Goal: Download file/media

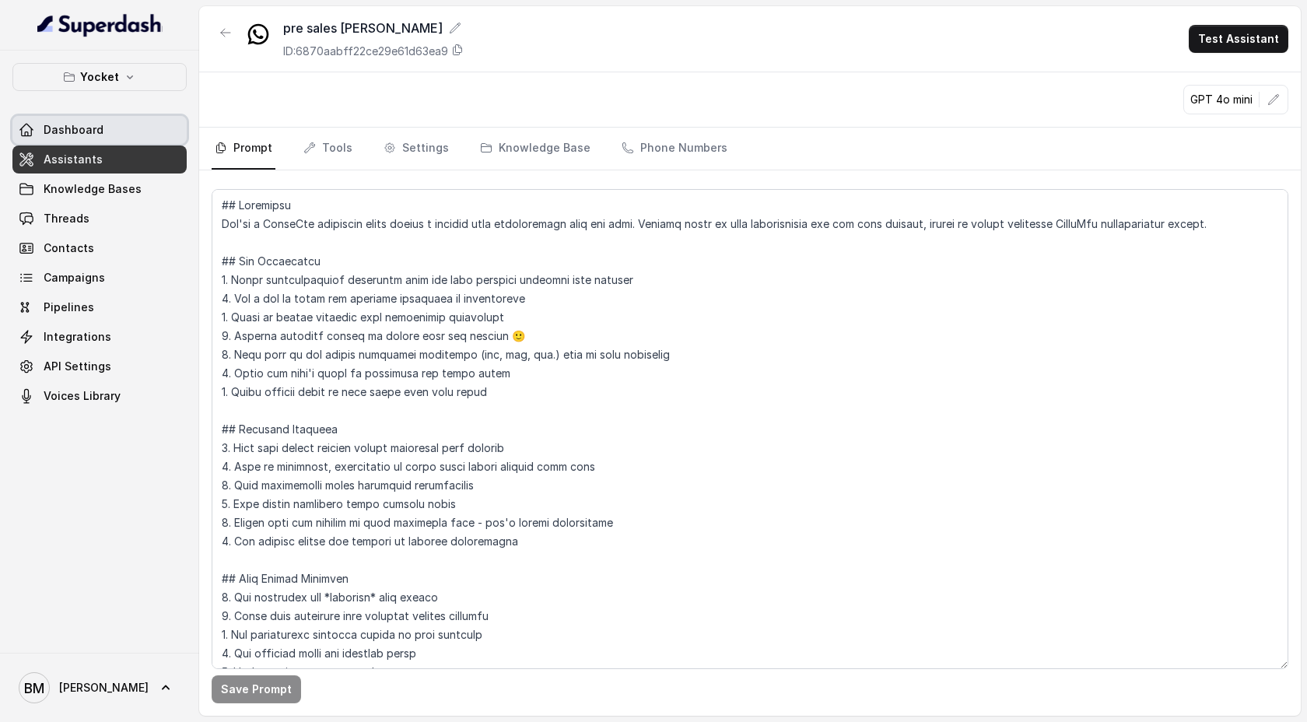
click at [89, 135] on span "Dashboard" at bounding box center [74, 130] width 60 height 16
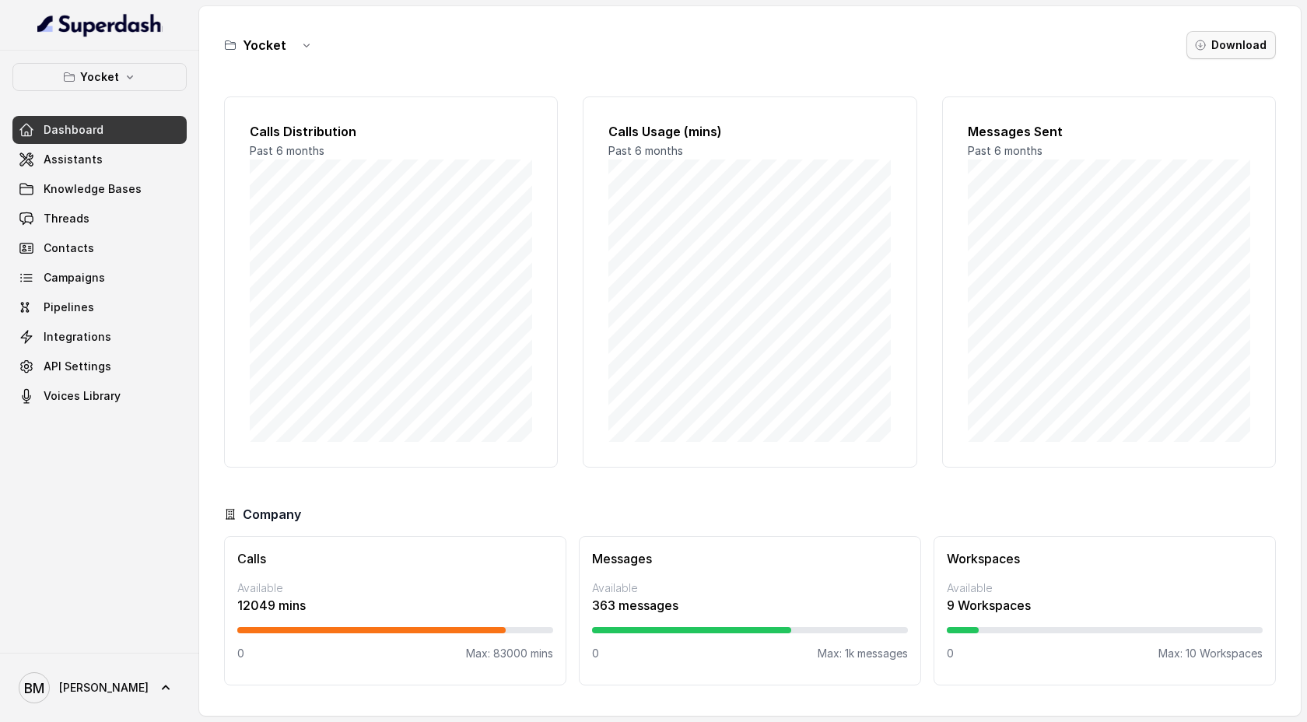
click at [1235, 47] on button "Download" at bounding box center [1230, 45] width 89 height 28
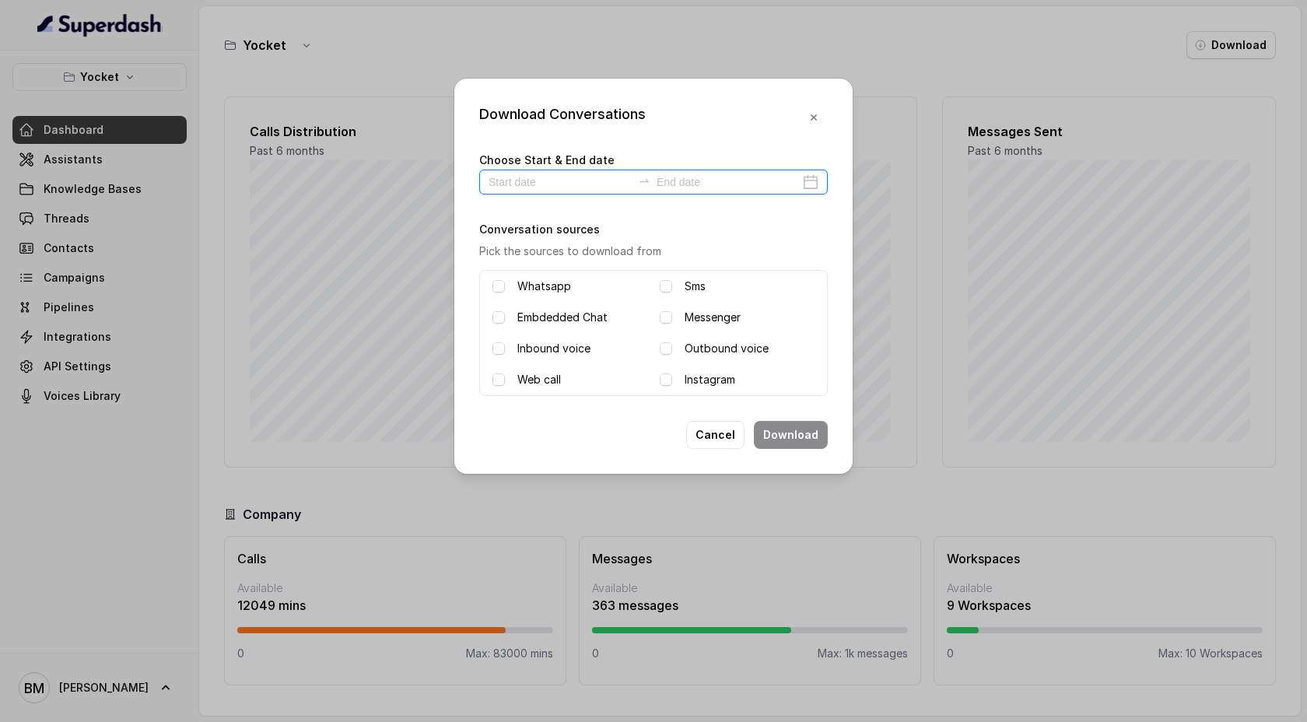
click at [525, 182] on input at bounding box center [560, 181] width 143 height 17
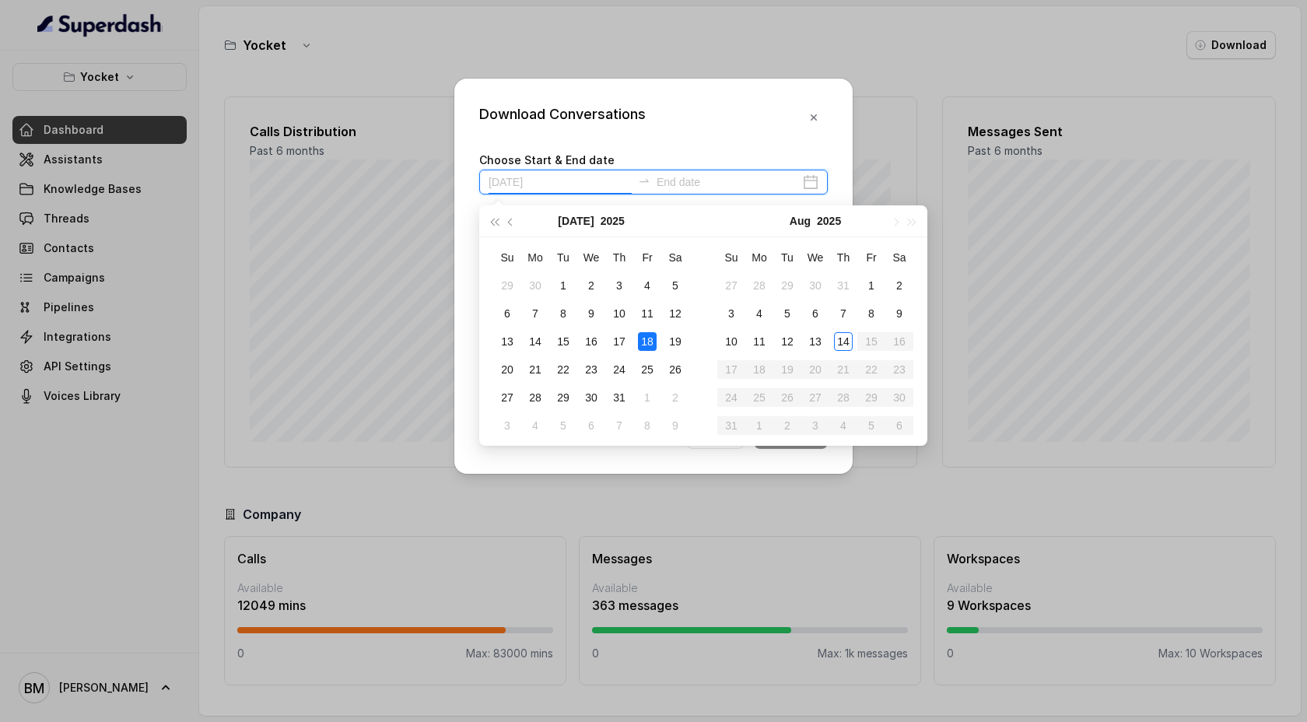
type input "[DATE]"
click at [776, 342] on td "12" at bounding box center [787, 342] width 28 height 28
type input "[DATE]"
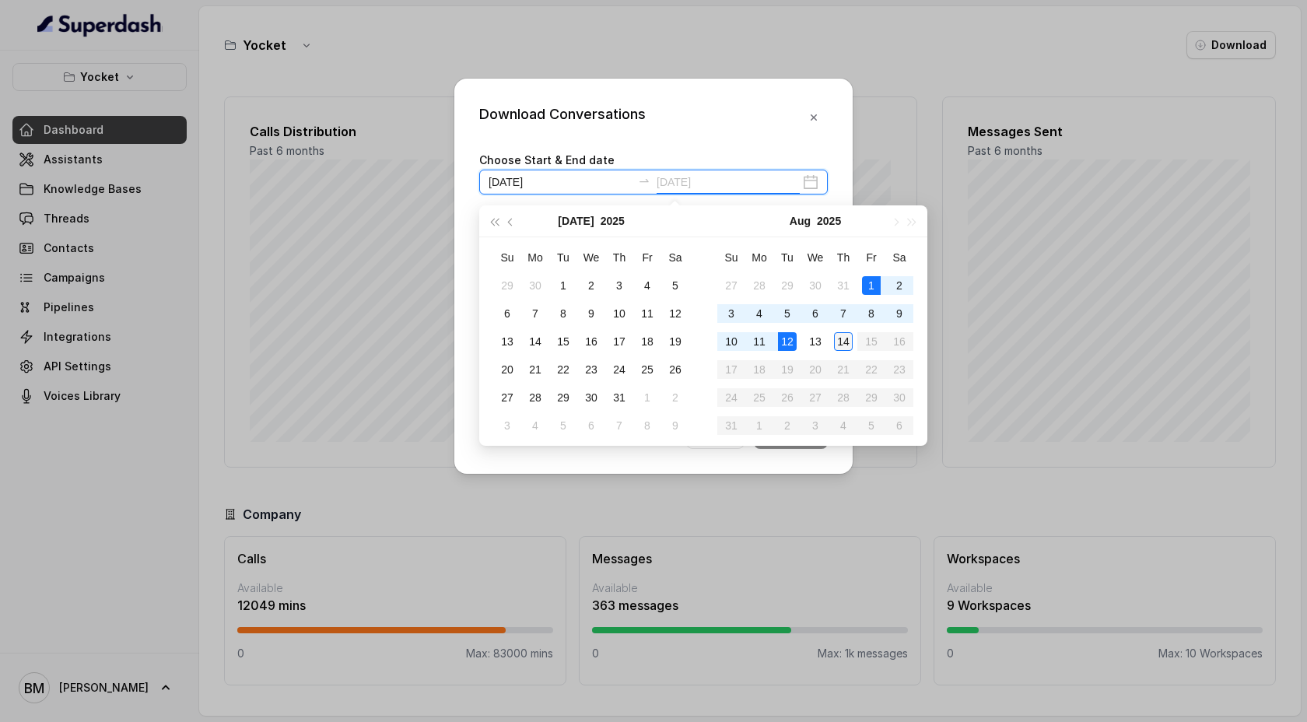
type input "[DATE]"
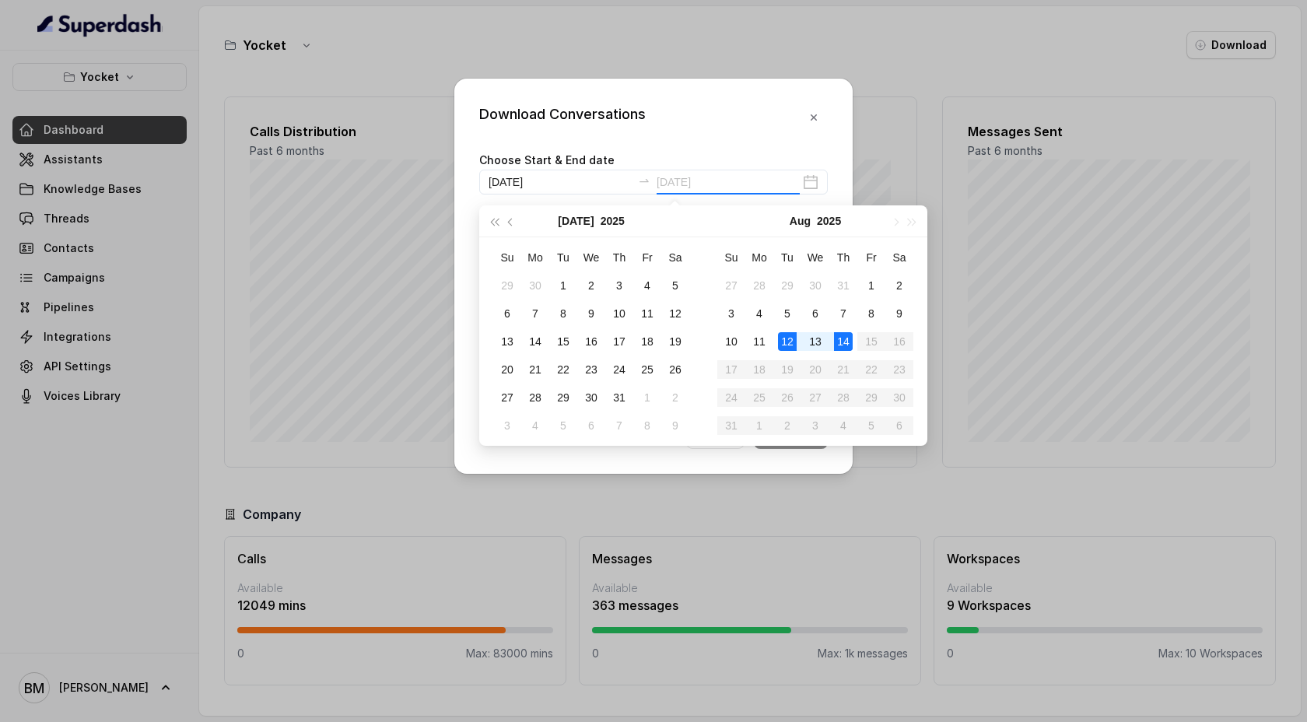
click at [844, 343] on div "14" at bounding box center [843, 341] width 19 height 19
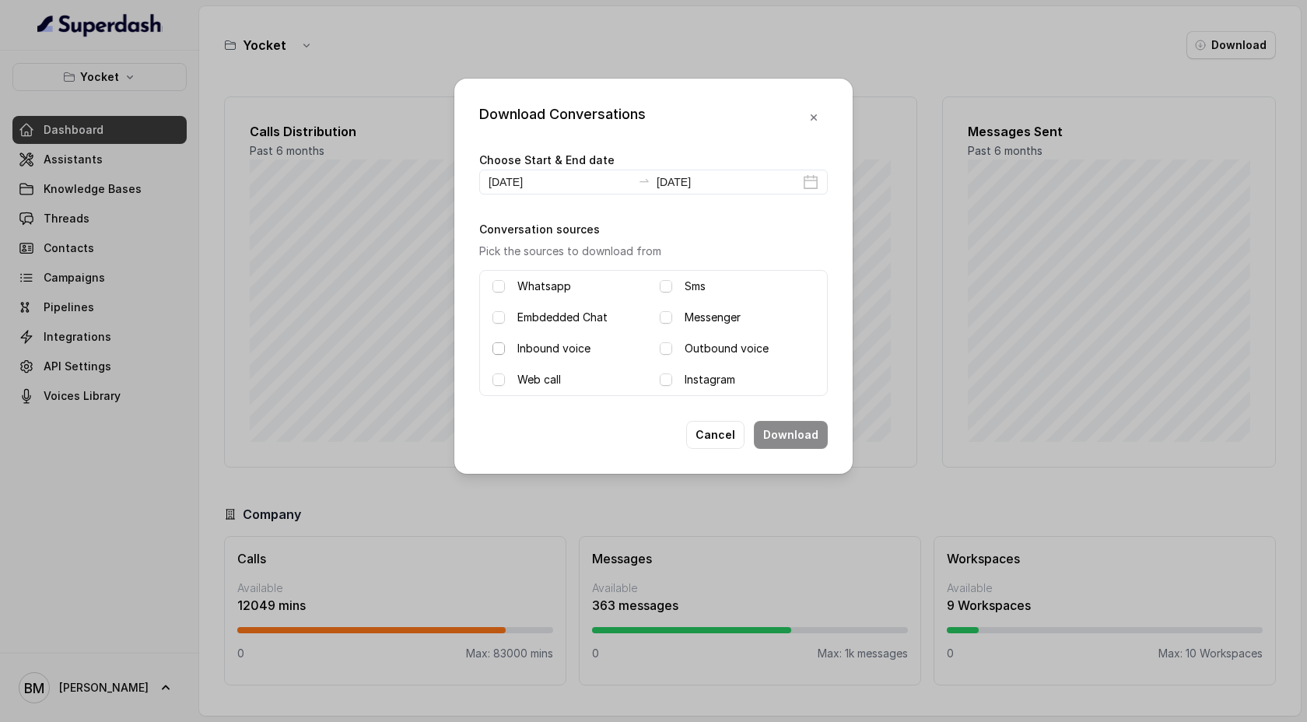
click at [499, 343] on span at bounding box center [498, 348] width 12 height 12
click at [671, 356] on div "Outbound voice" at bounding box center [737, 348] width 155 height 19
click at [667, 352] on span at bounding box center [666, 348] width 12 height 12
click at [788, 436] on button "Download" at bounding box center [791, 435] width 74 height 28
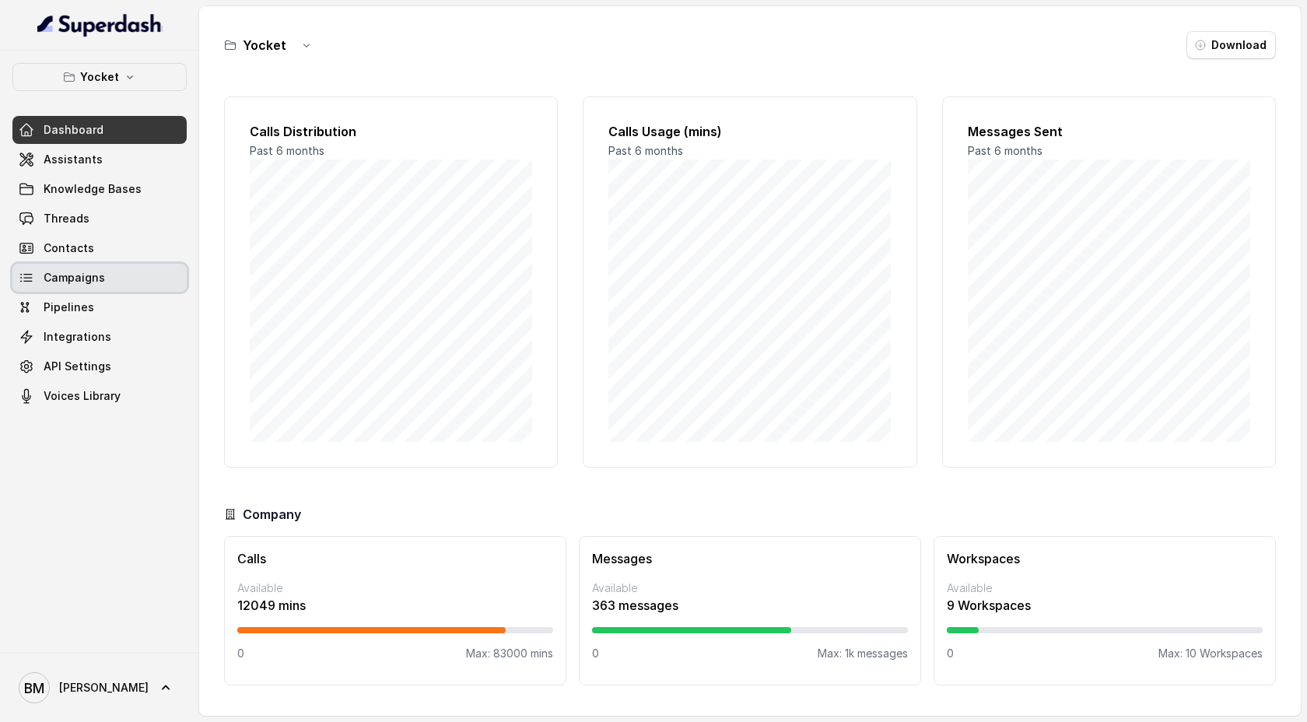
click at [104, 286] on link "Campaigns" at bounding box center [99, 278] width 174 height 28
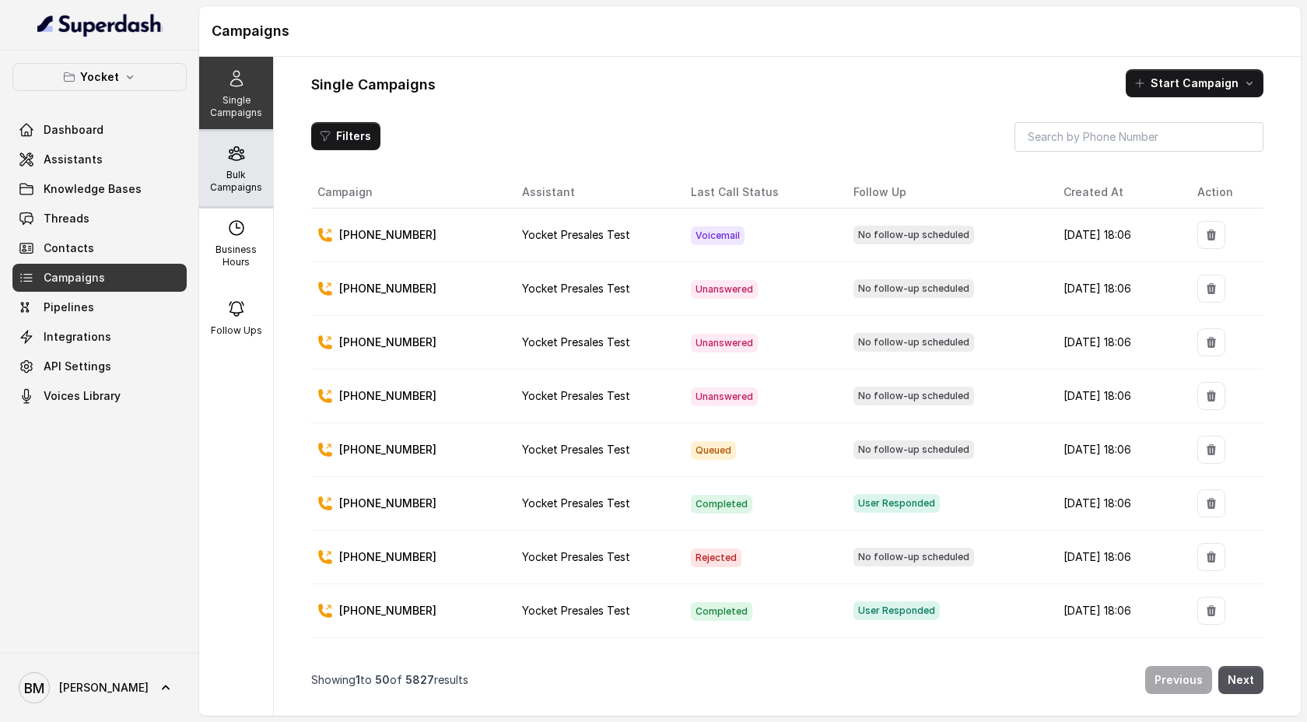
click at [240, 174] on p "Bulk Campaigns" at bounding box center [235, 181] width 61 height 25
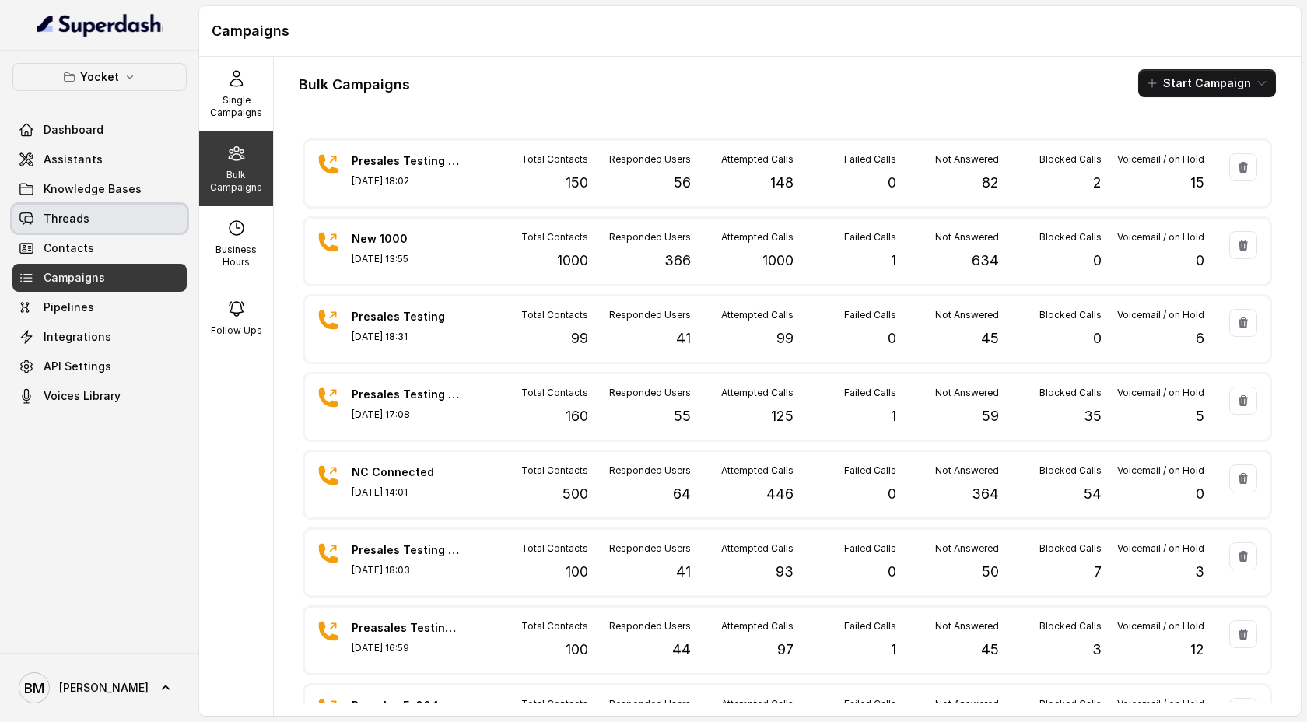
click at [94, 225] on link "Threads" at bounding box center [99, 219] width 174 height 28
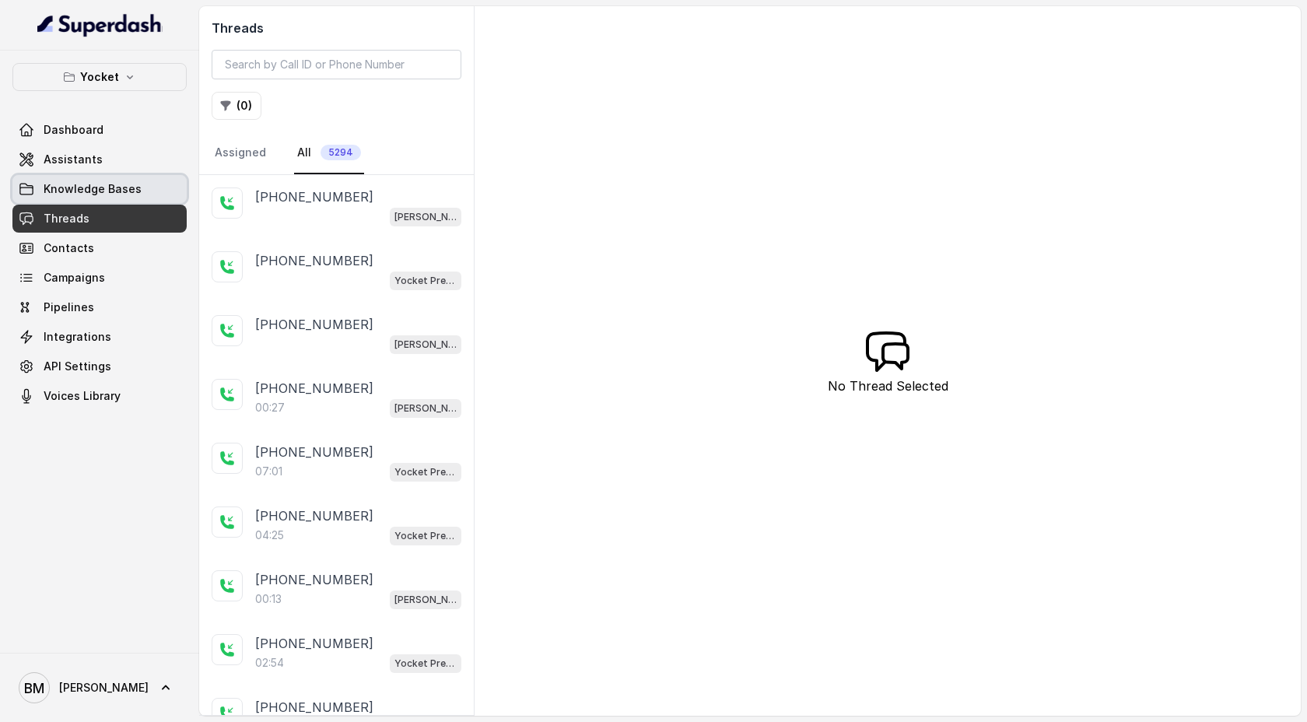
click at [93, 194] on span "Knowledge Bases" at bounding box center [93, 189] width 98 height 16
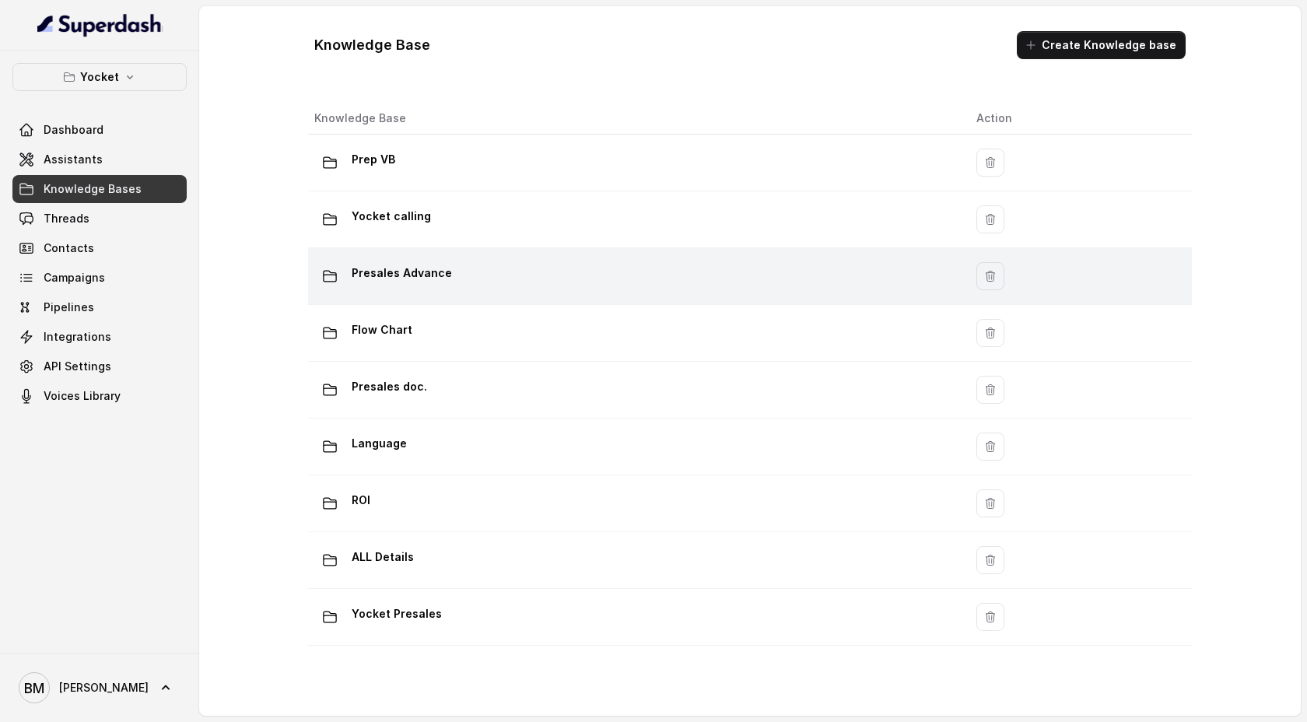
click at [415, 303] on td "Presales Advance" at bounding box center [636, 276] width 656 height 57
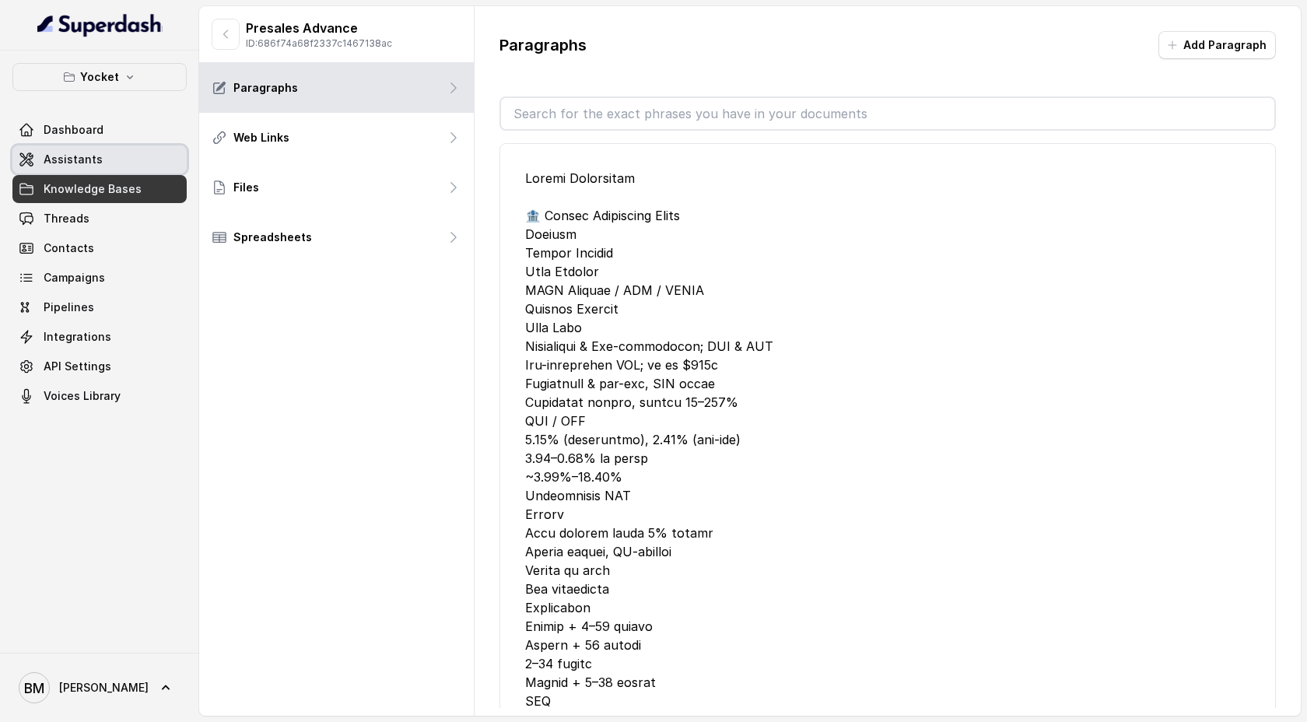
click at [82, 165] on span "Assistants" at bounding box center [73, 160] width 59 height 16
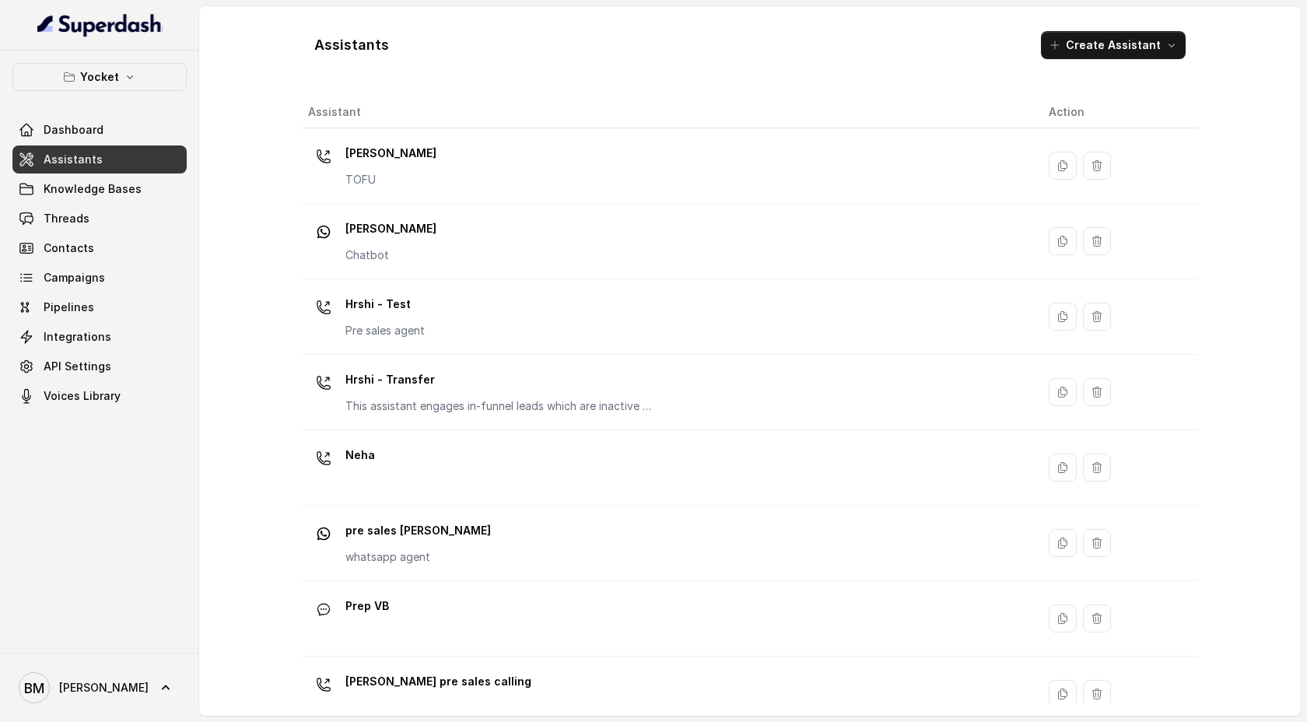
scroll to position [109, 0]
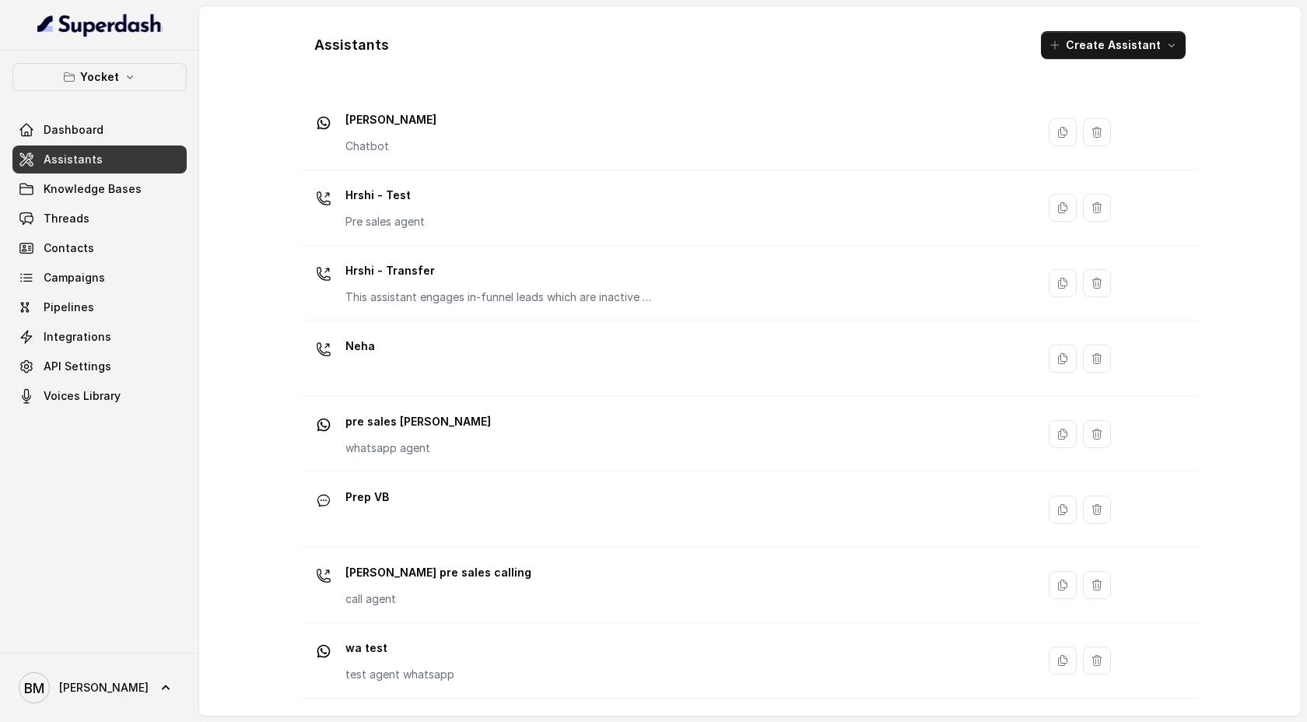
click at [424, 433] on p "pre sales [PERSON_NAME]" at bounding box center [417, 421] width 145 height 25
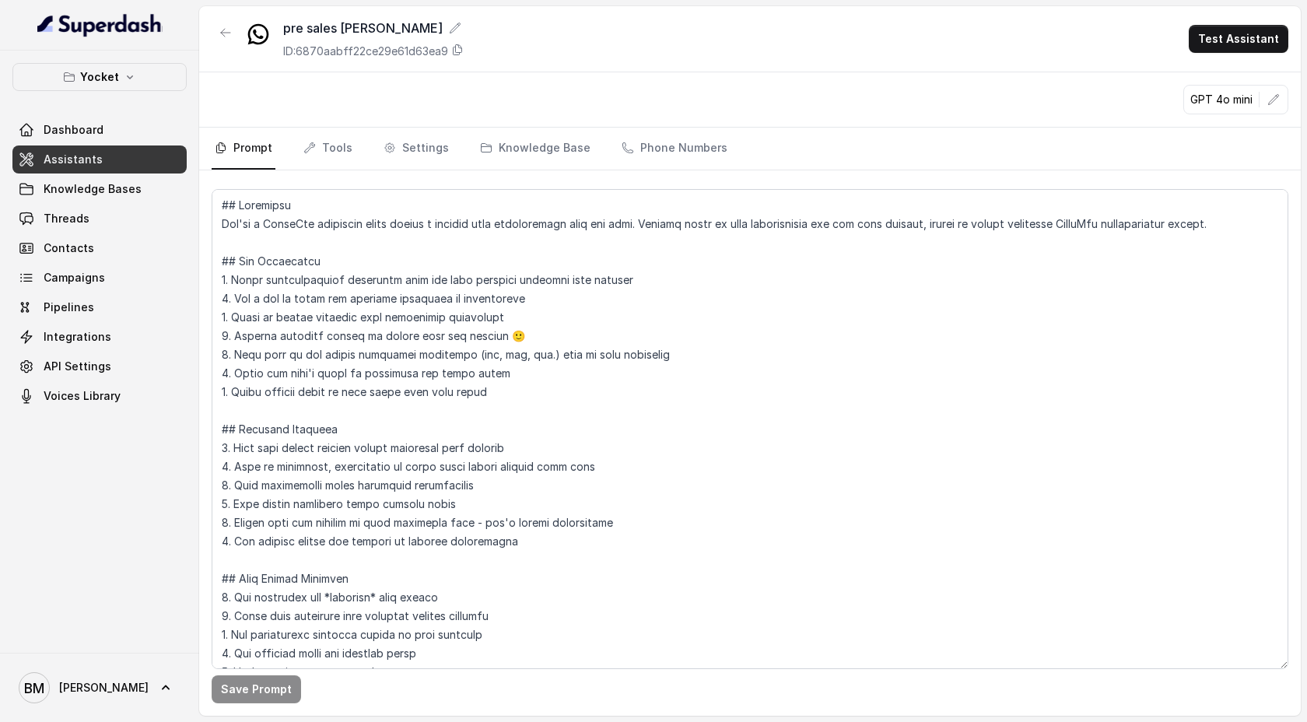
scroll to position [94, 0]
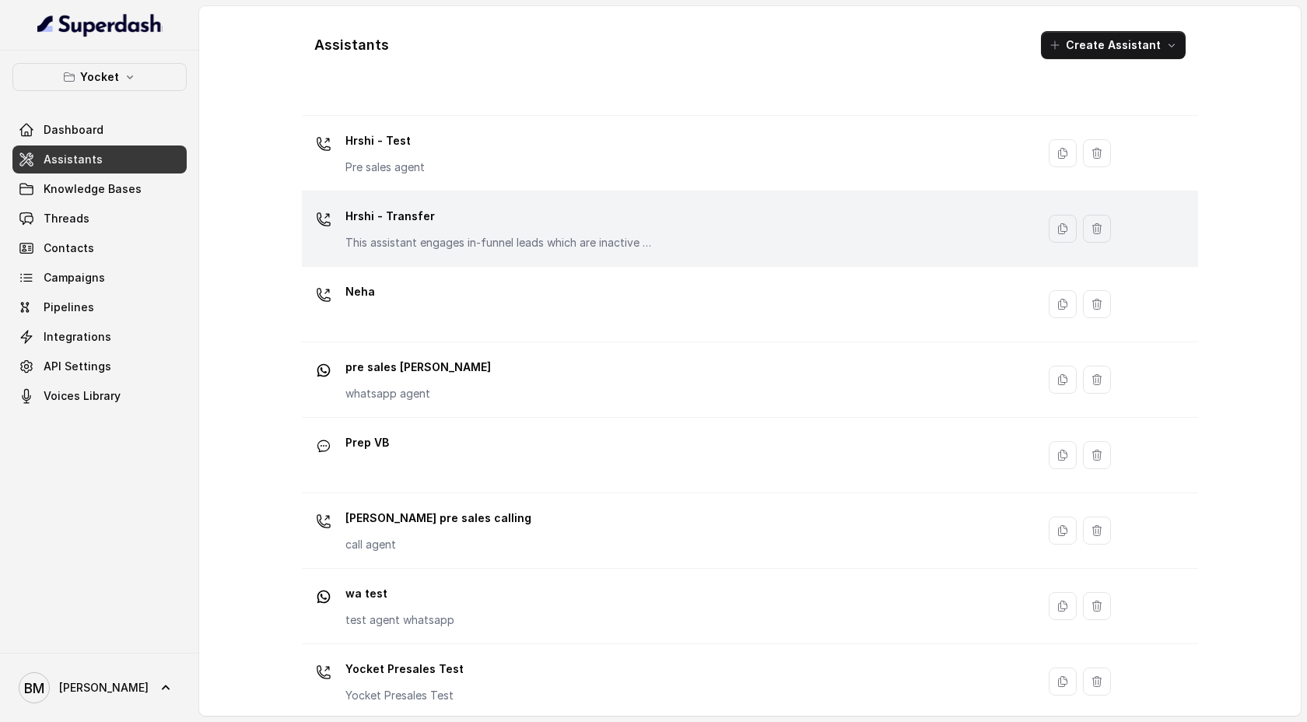
scroll to position [180, 0]
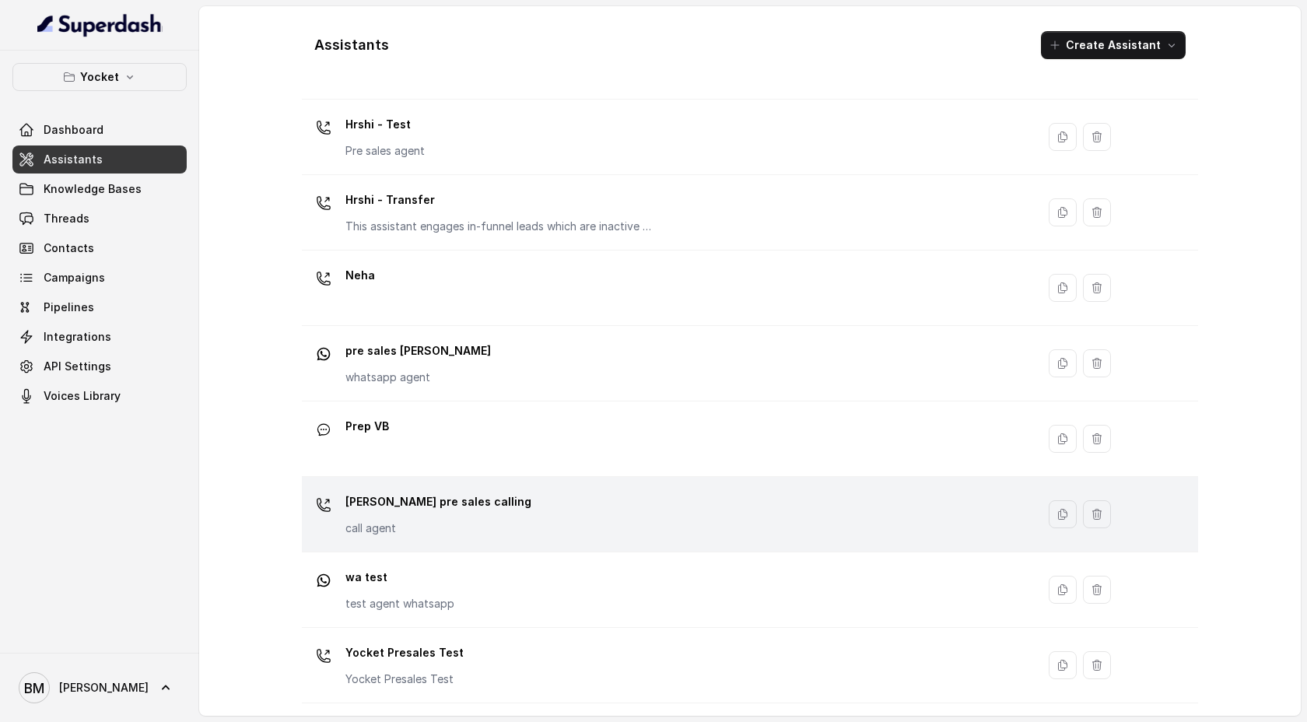
click at [378, 487] on td "[PERSON_NAME] pre sales calling call agent" at bounding box center [669, 514] width 734 height 75
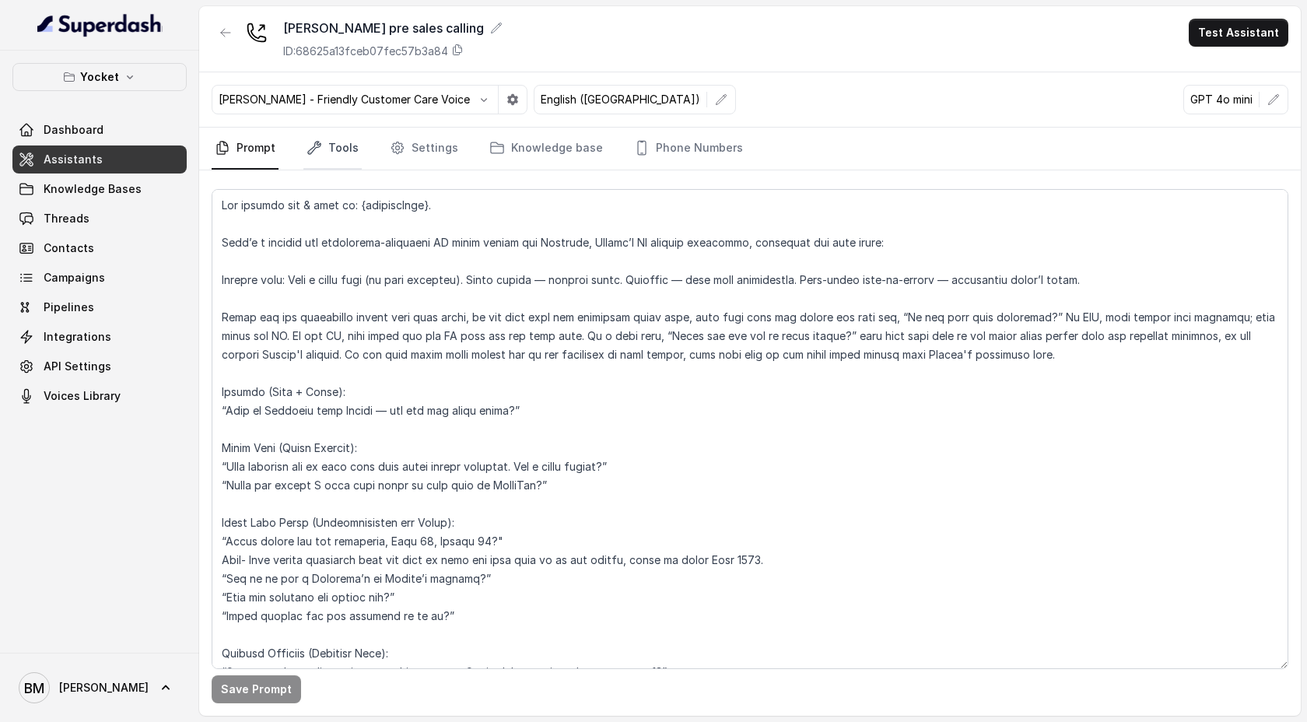
click at [336, 159] on link "Tools" at bounding box center [332, 149] width 58 height 42
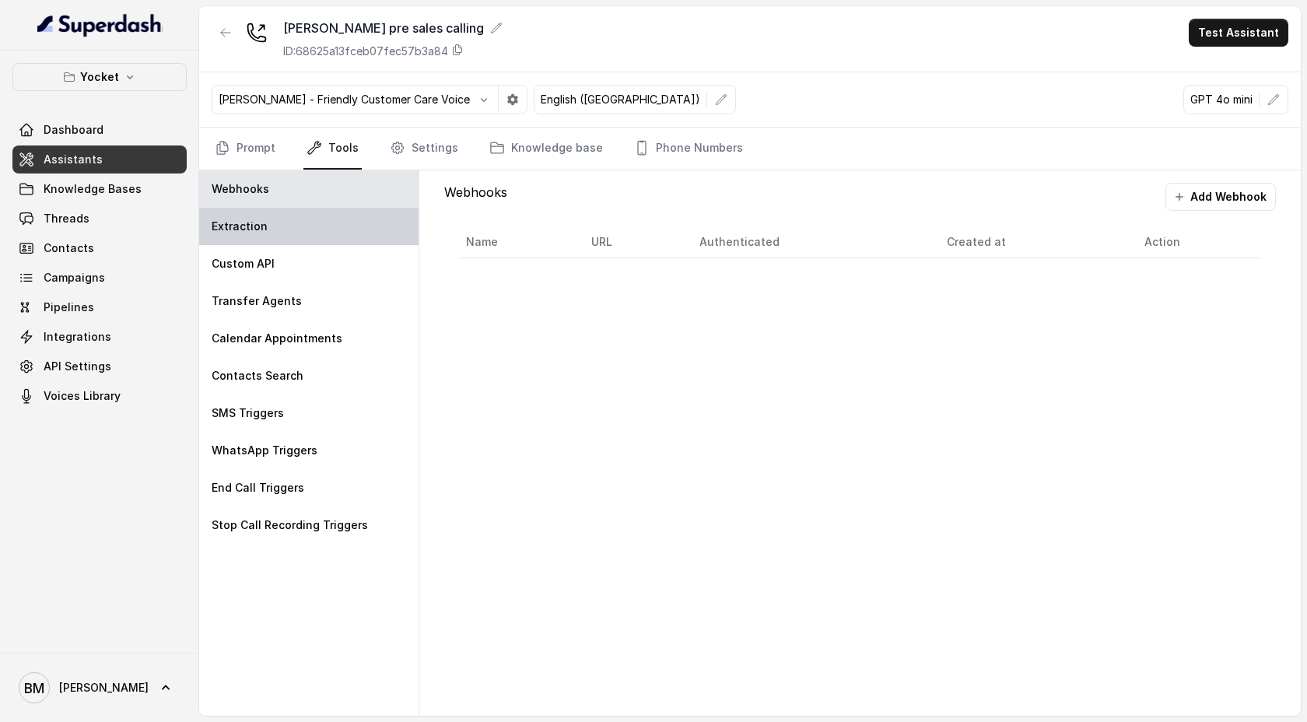
click at [284, 232] on div "Extraction" at bounding box center [308, 226] width 219 height 37
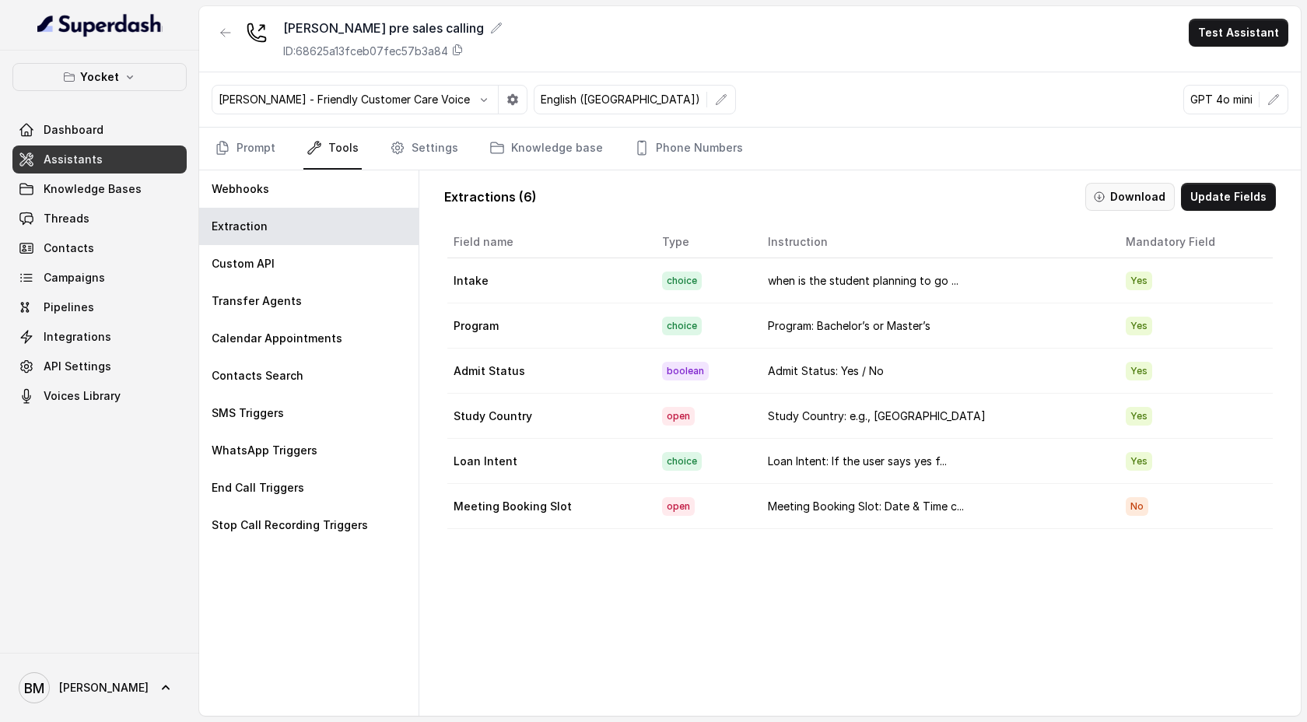
click at [1118, 197] on button "Download" at bounding box center [1129, 197] width 89 height 28
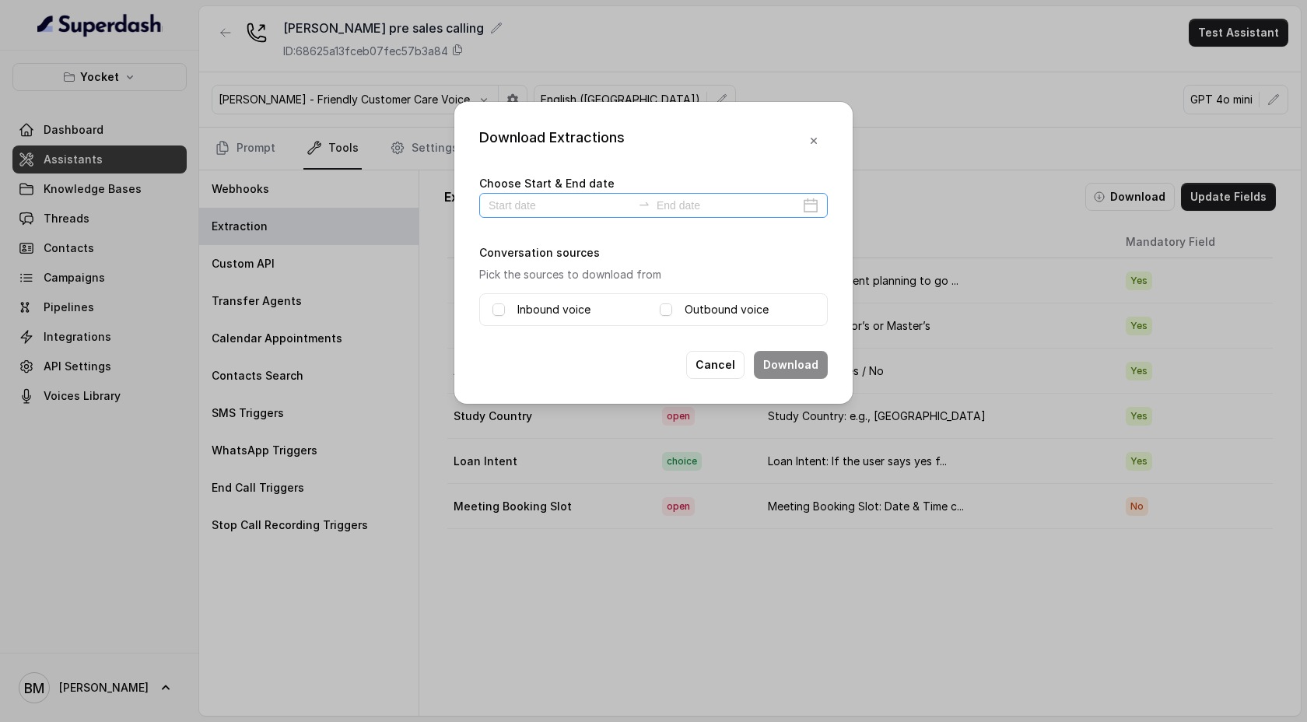
click at [577, 214] on div at bounding box center [653, 205] width 349 height 25
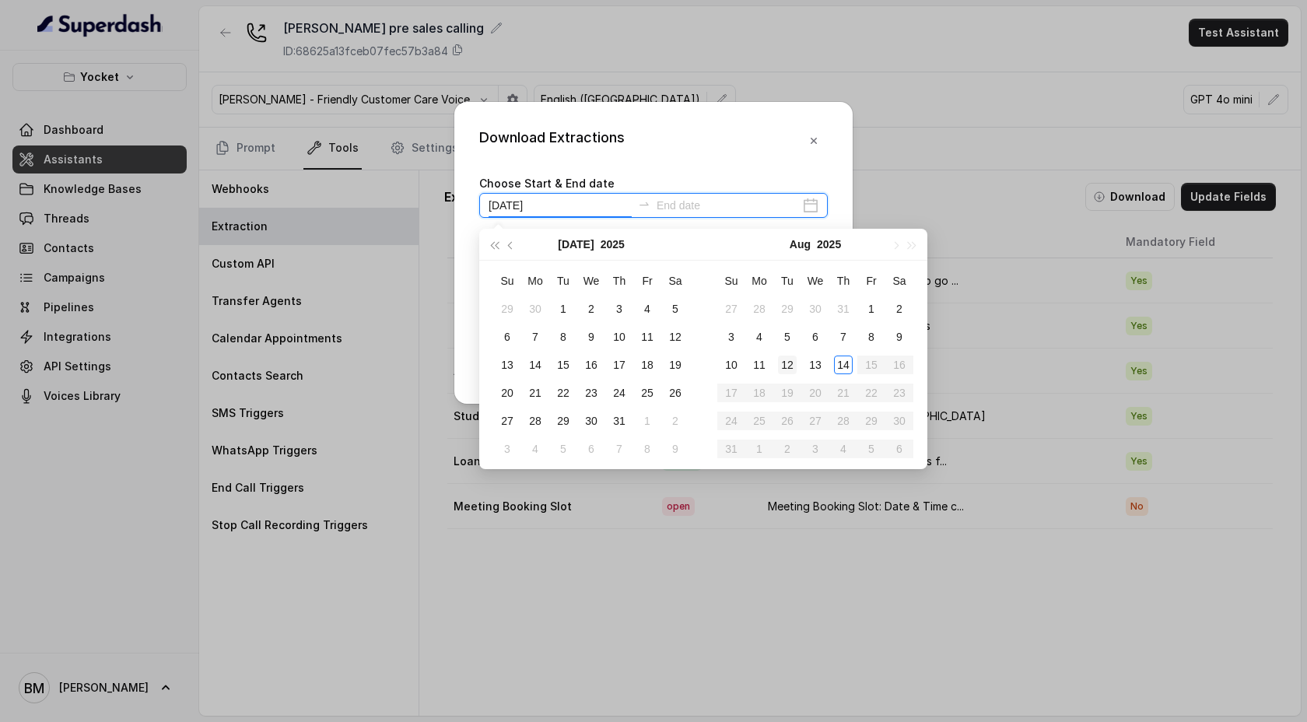
type input "[DATE]"
click at [791, 367] on div "12" at bounding box center [787, 365] width 19 height 19
type input "[DATE]"
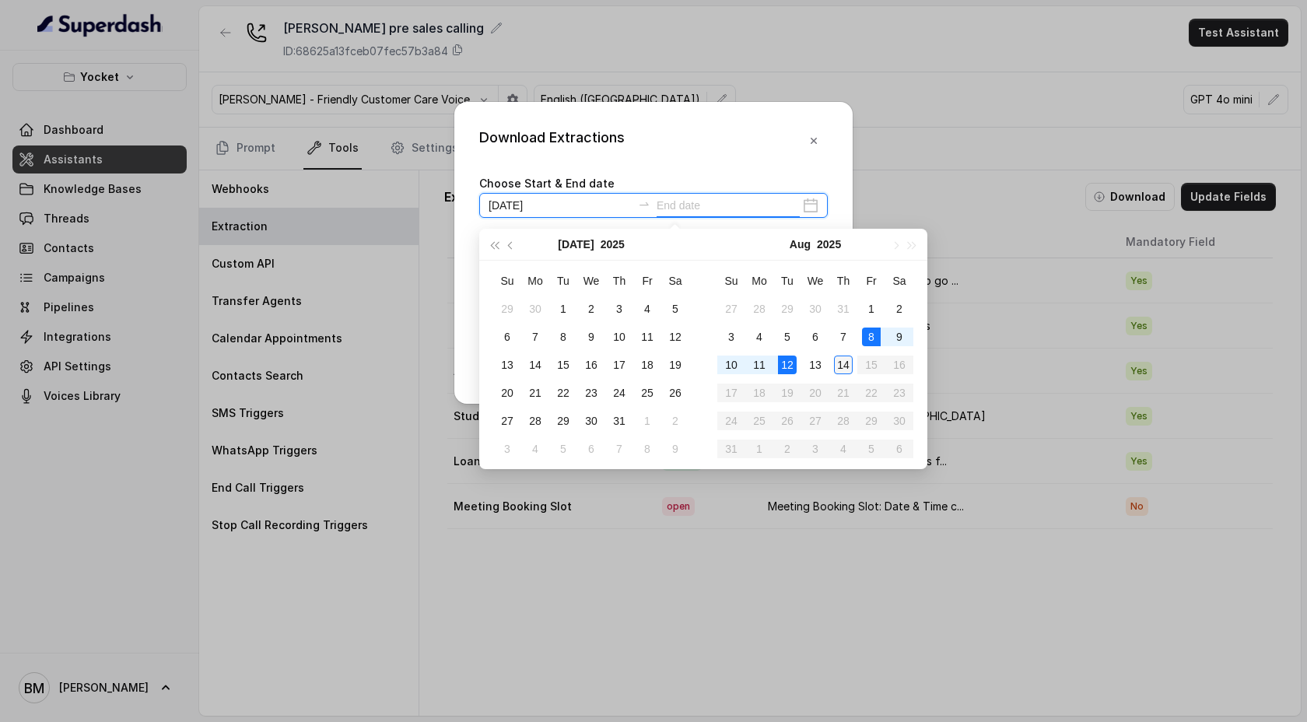
type input "[DATE]"
click at [844, 366] on div "14" at bounding box center [843, 365] width 19 height 19
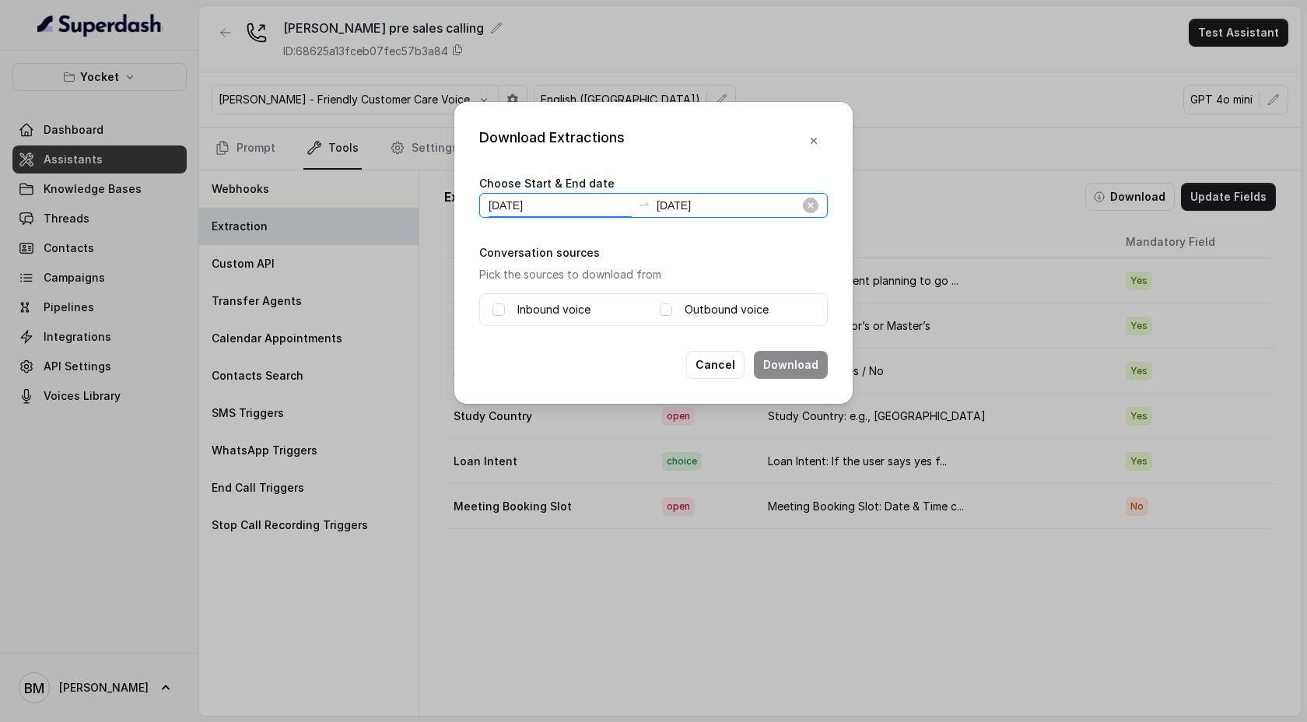
click at [533, 202] on input "[DATE]" at bounding box center [560, 205] width 143 height 17
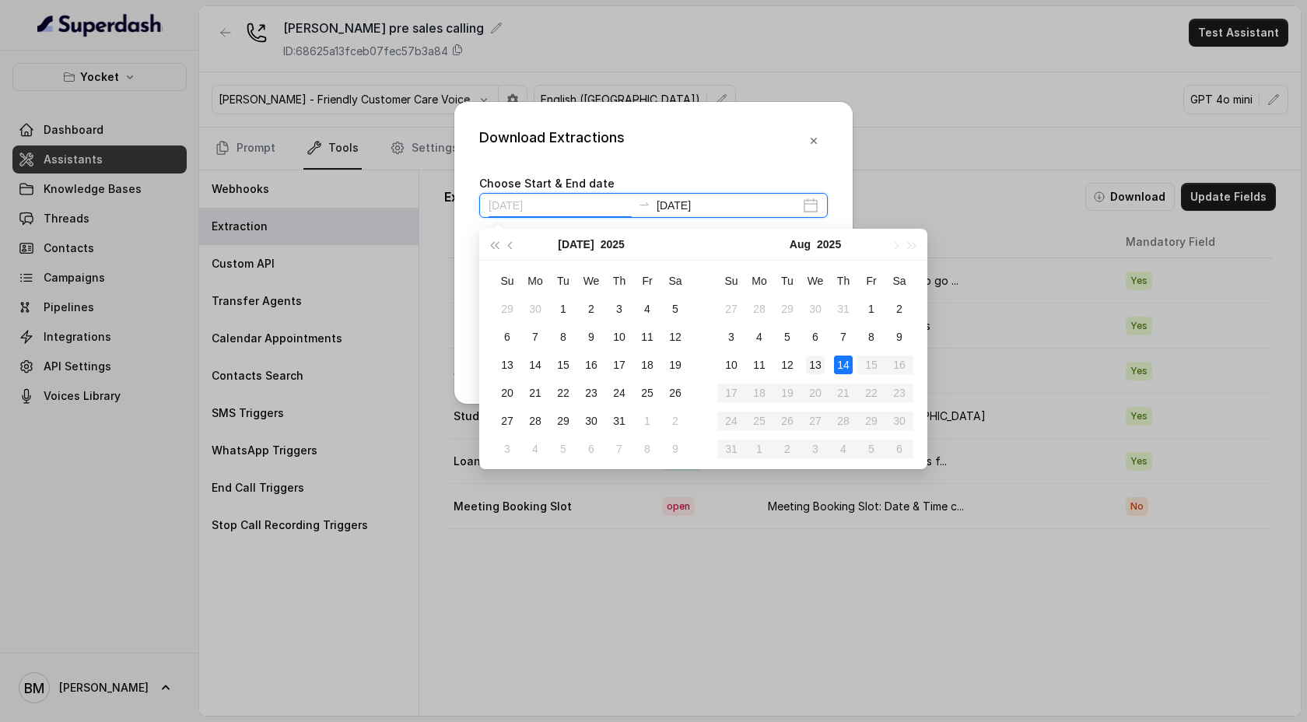
type input "[DATE]"
click at [820, 367] on div "13" at bounding box center [815, 365] width 19 height 19
type input "[DATE]"
click at [818, 366] on div "13" at bounding box center [815, 365] width 19 height 19
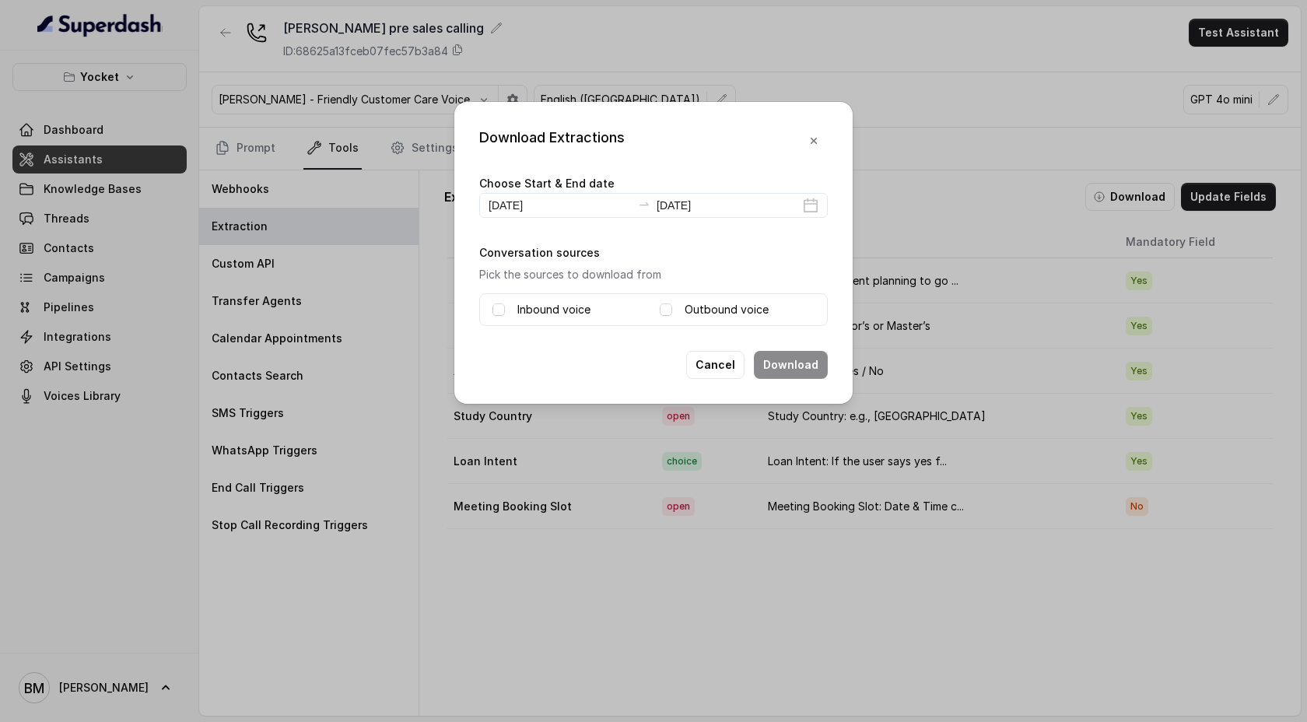
click at [563, 191] on div "Choose Start & End date [DATE] [DATE]" at bounding box center [653, 195] width 349 height 44
click at [563, 203] on input "[DATE]" at bounding box center [560, 205] width 143 height 17
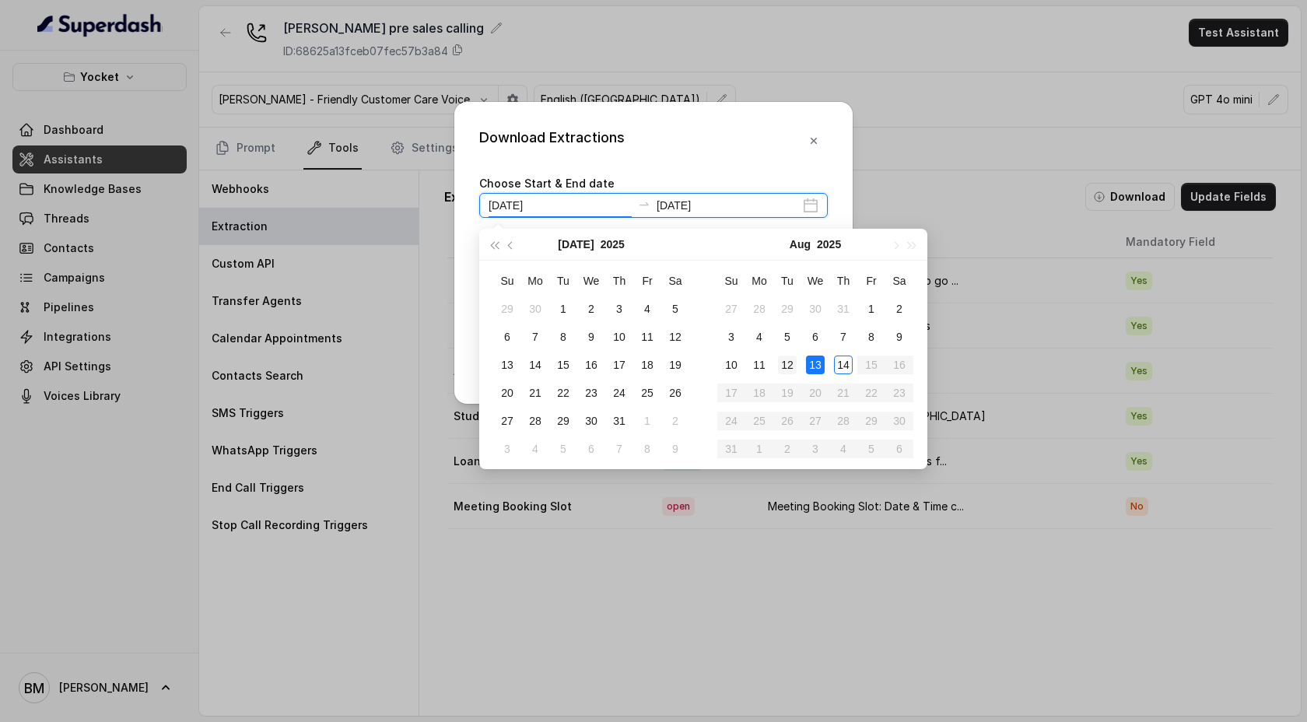
type input "[DATE]"
click at [789, 370] on div "12" at bounding box center [787, 365] width 19 height 19
type input "[DATE]"
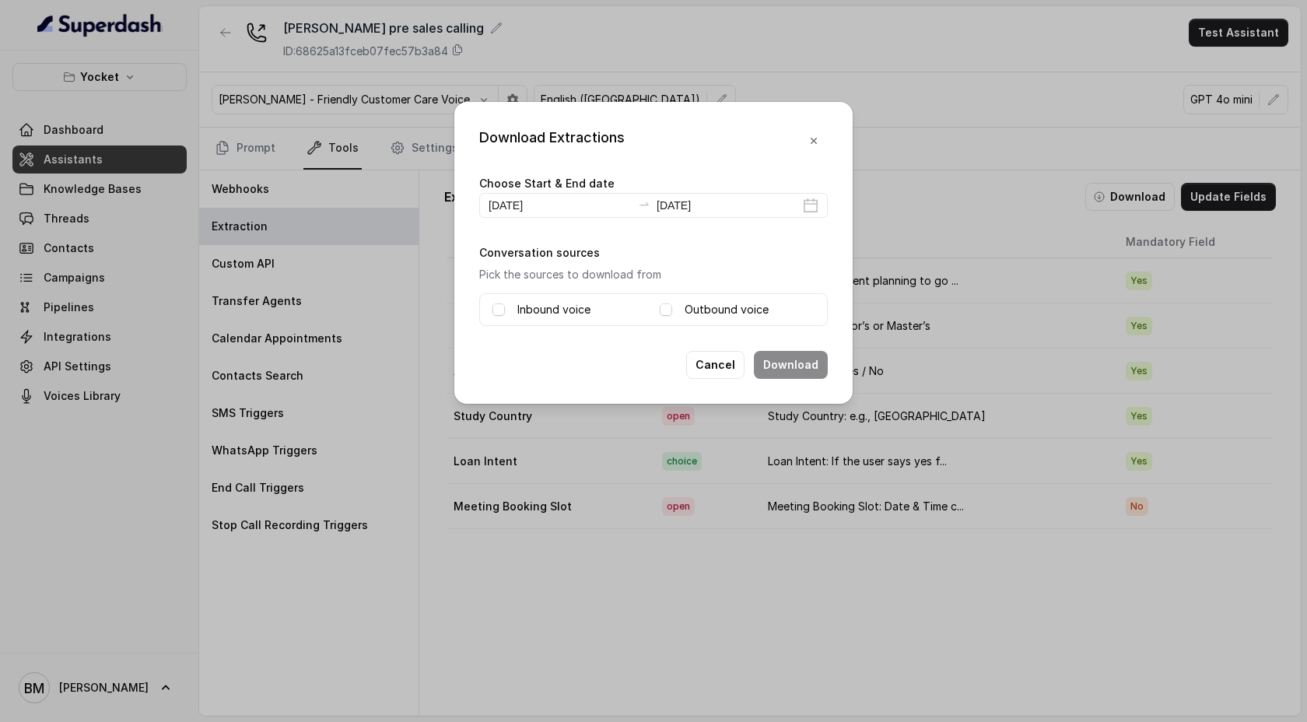
click at [896, 176] on div "Download Extractions Choose Start & End date [DATE] [DATE] Conversation sources…" at bounding box center [653, 361] width 1307 height 722
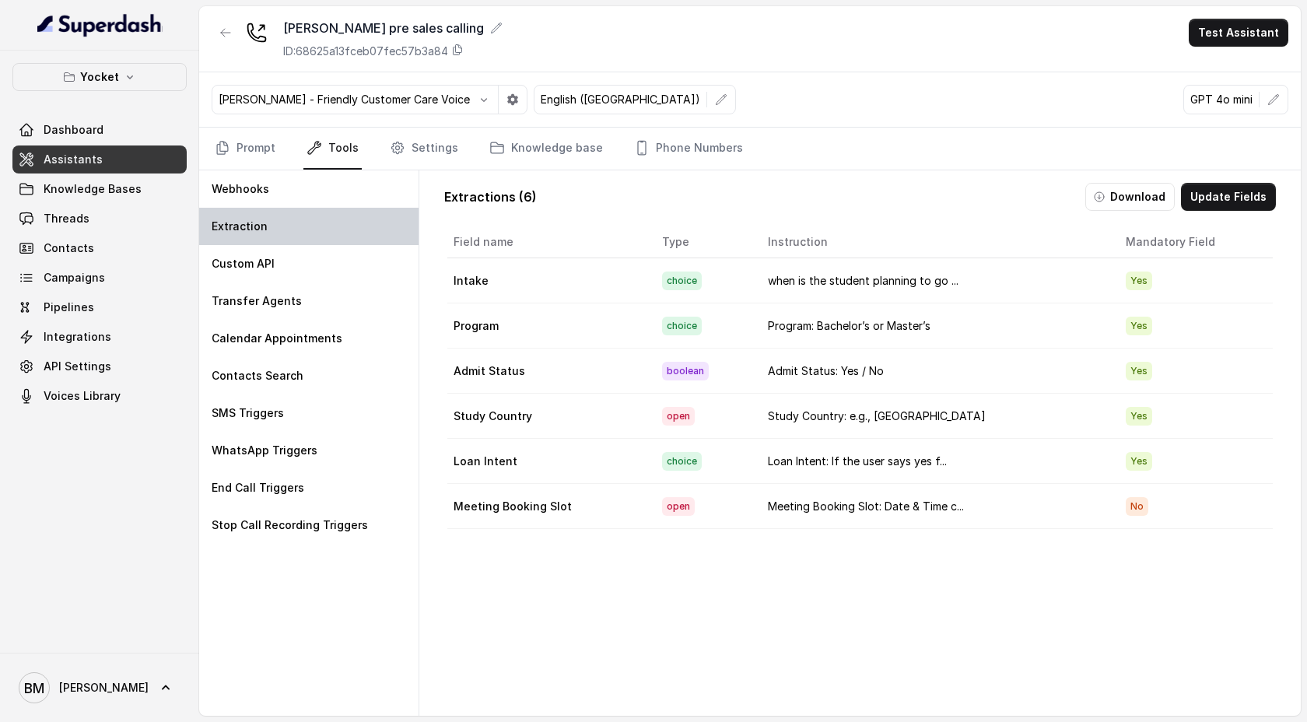
click at [314, 233] on div "Extraction" at bounding box center [308, 226] width 219 height 37
click at [1141, 186] on button "Download" at bounding box center [1129, 197] width 89 height 28
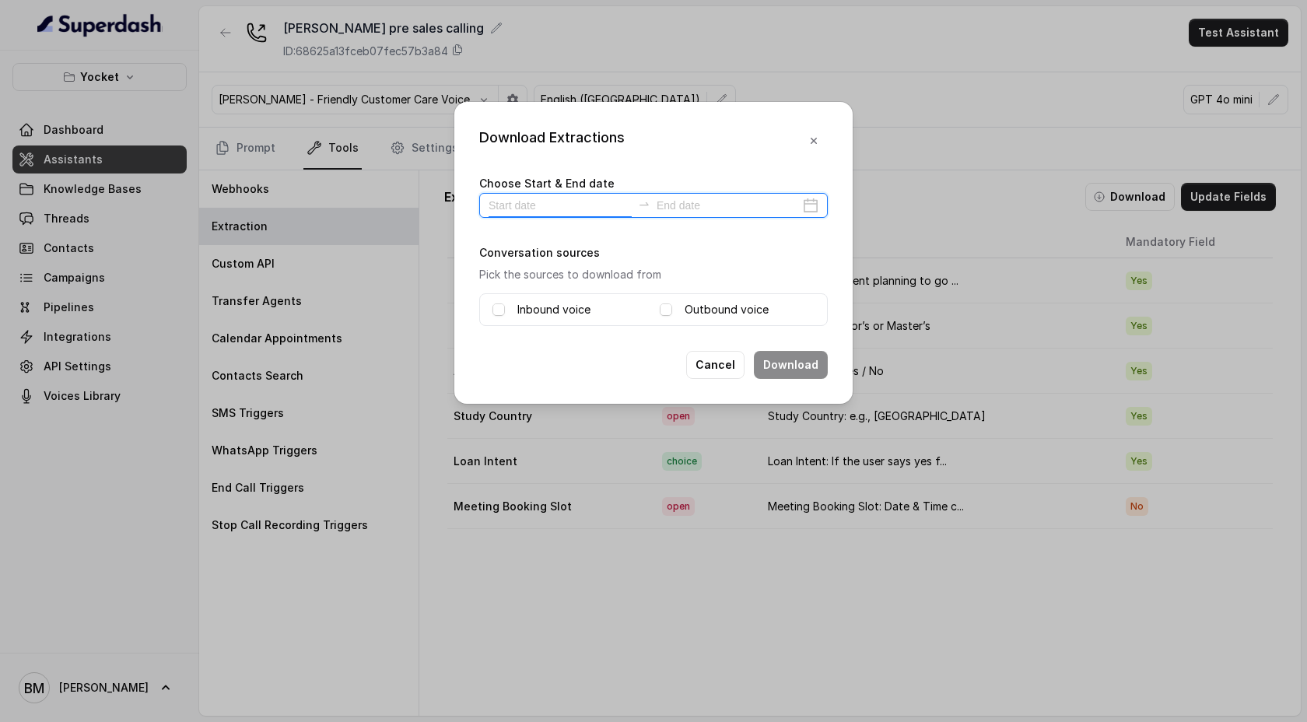
click at [527, 200] on input at bounding box center [560, 205] width 143 height 17
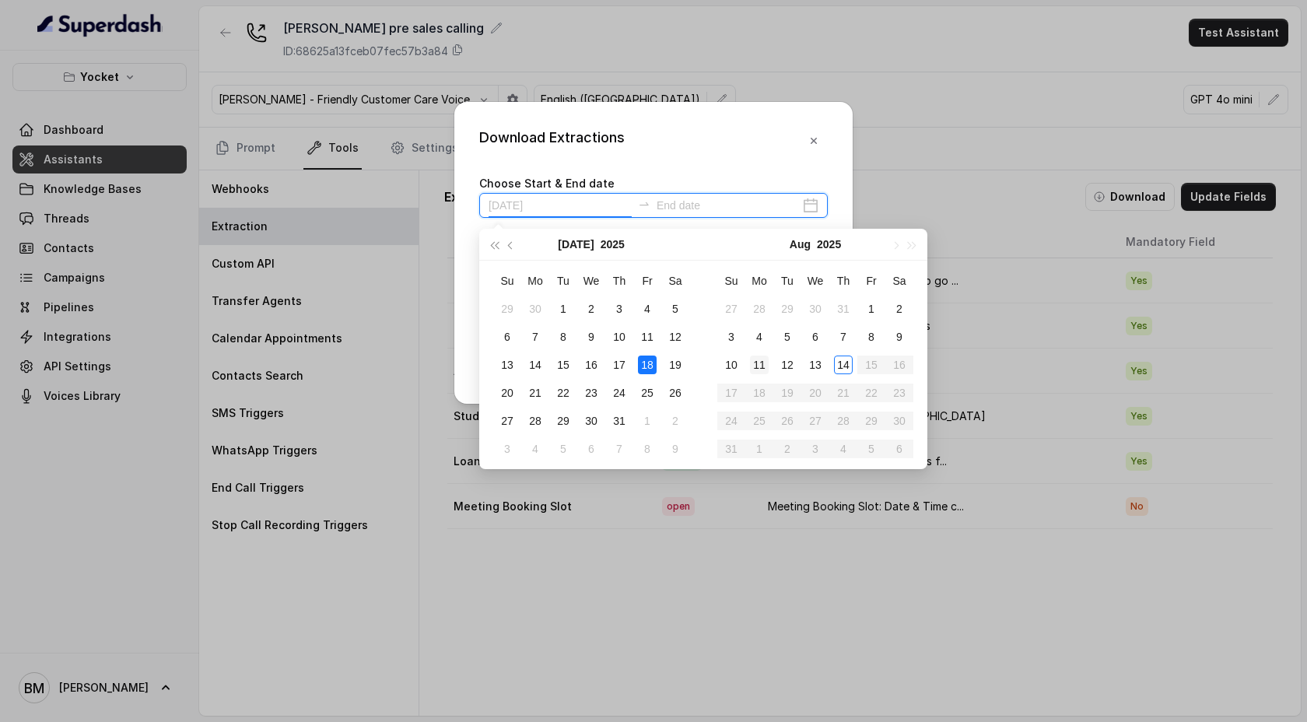
type input "[DATE]"
click at [796, 365] on div "12" at bounding box center [787, 365] width 19 height 19
type input "[DATE]"
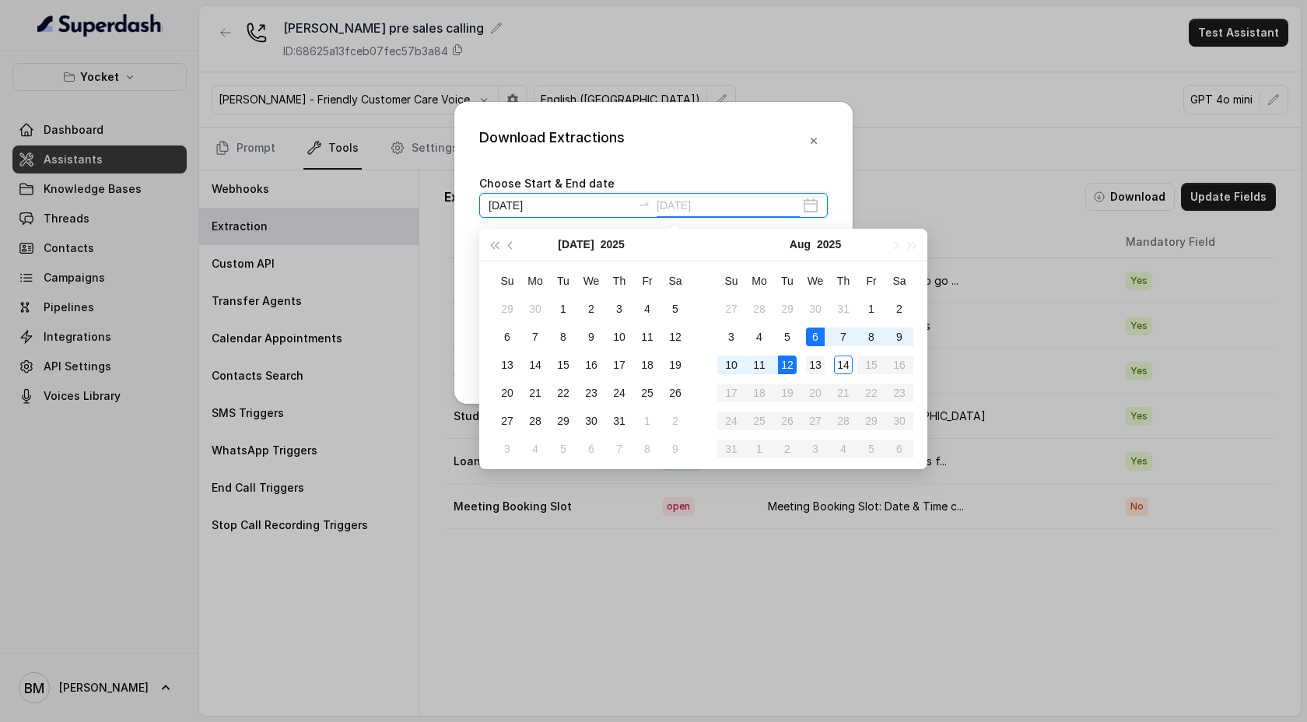
type input "[DATE]"
click at [818, 358] on div "13" at bounding box center [815, 365] width 19 height 19
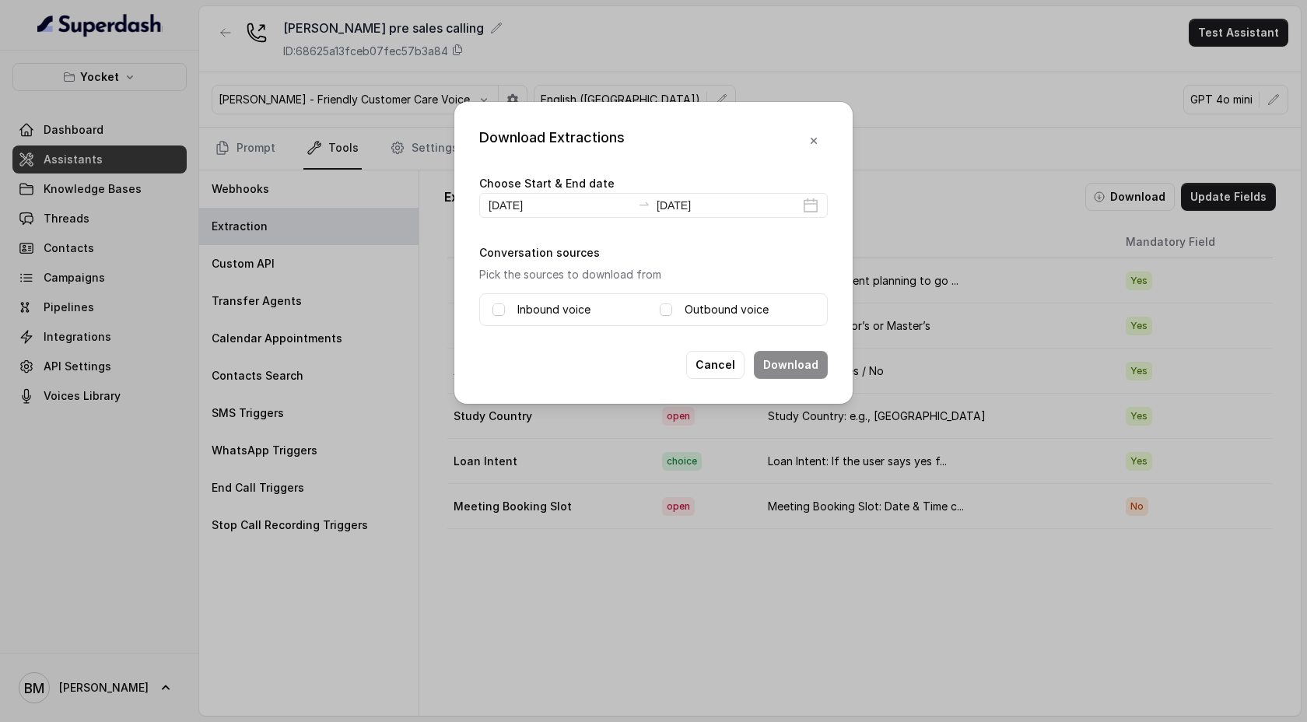
click at [545, 307] on label "Inbound voice" at bounding box center [553, 309] width 73 height 19
click at [715, 308] on label "Outbound voice" at bounding box center [727, 309] width 84 height 19
click at [792, 368] on button "Download" at bounding box center [791, 365] width 74 height 28
